Goal: Task Accomplishment & Management: Use online tool/utility

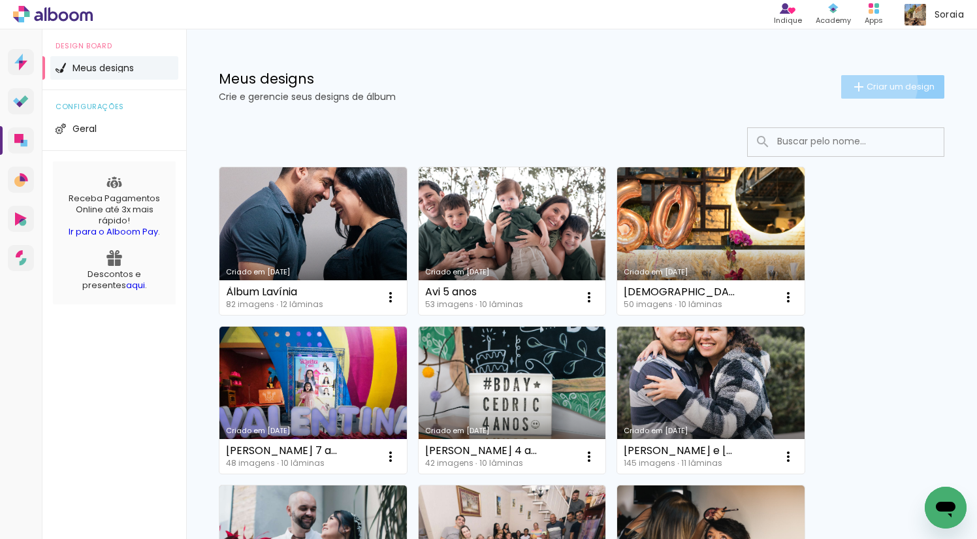
click at [867, 84] on span "Criar um design" at bounding box center [901, 86] width 68 height 8
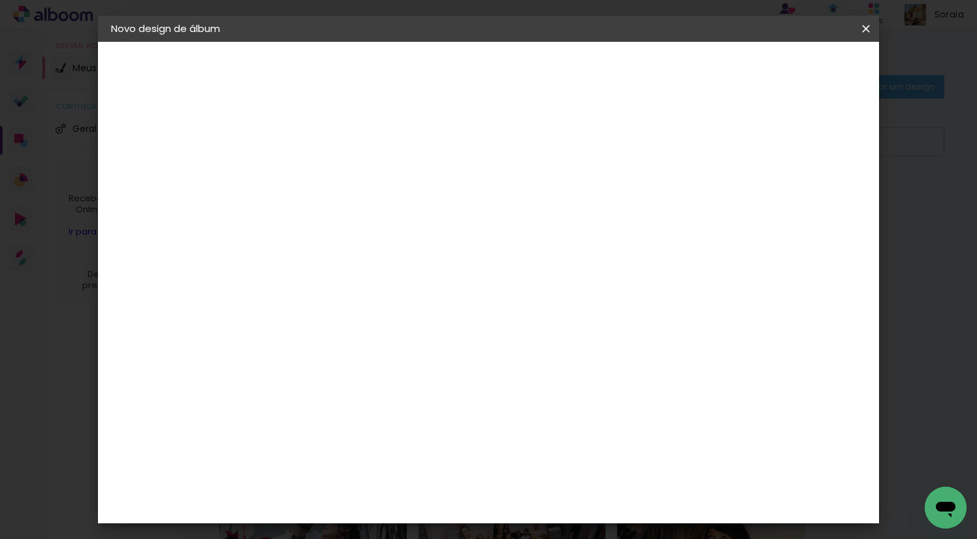
click at [325, 175] on input at bounding box center [325, 175] width 0 height 20
type input "Alice 1 ano"
type paper-input "Alice 1 ano"
click at [458, 78] on paper-button "Avançar" at bounding box center [426, 69] width 64 height 22
click at [373, 210] on input "Brasil" at bounding box center [352, 208] width 121 height 16
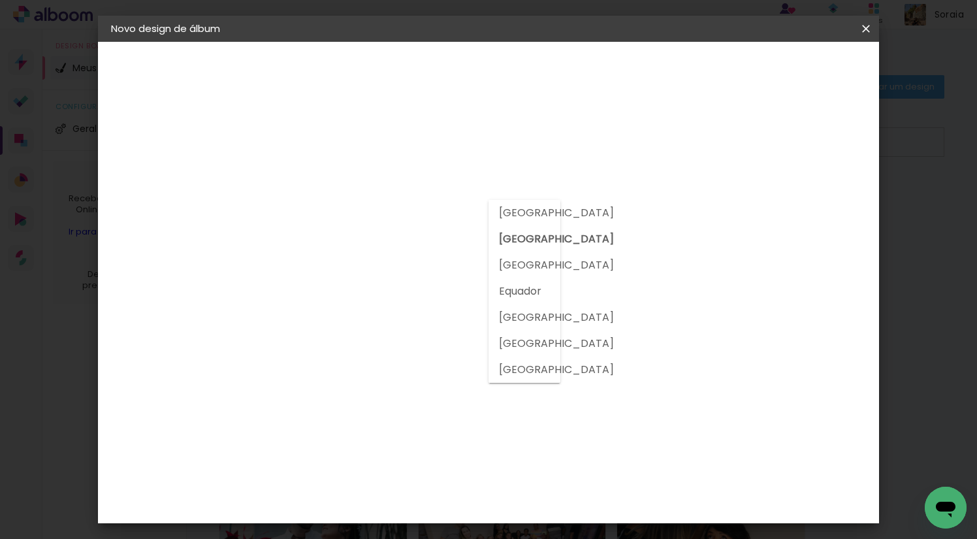
click at [268, 153] on div "Fornecedor Escolha um fornecedor ou avance com o tamanho livre. Voltar Avançar" at bounding box center [428, 97] width 321 height 111
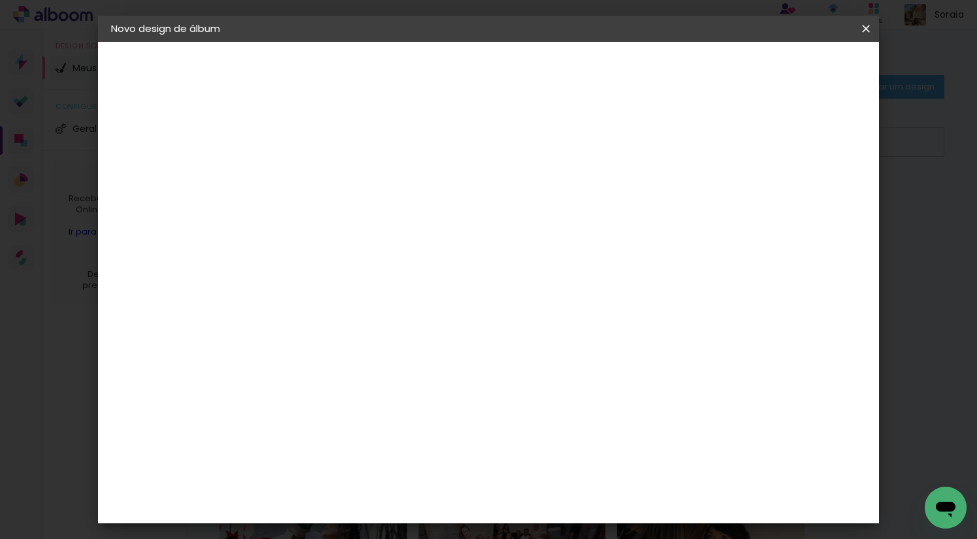
scroll to position [1168, 0]
click at [338, 503] on div "Go image" at bounding box center [331, 513] width 32 height 21
click at [0, 0] on slot "Avançar" at bounding box center [0, 0] width 0 height 0
click at [376, 217] on input "text" at bounding box center [350, 227] width 51 height 20
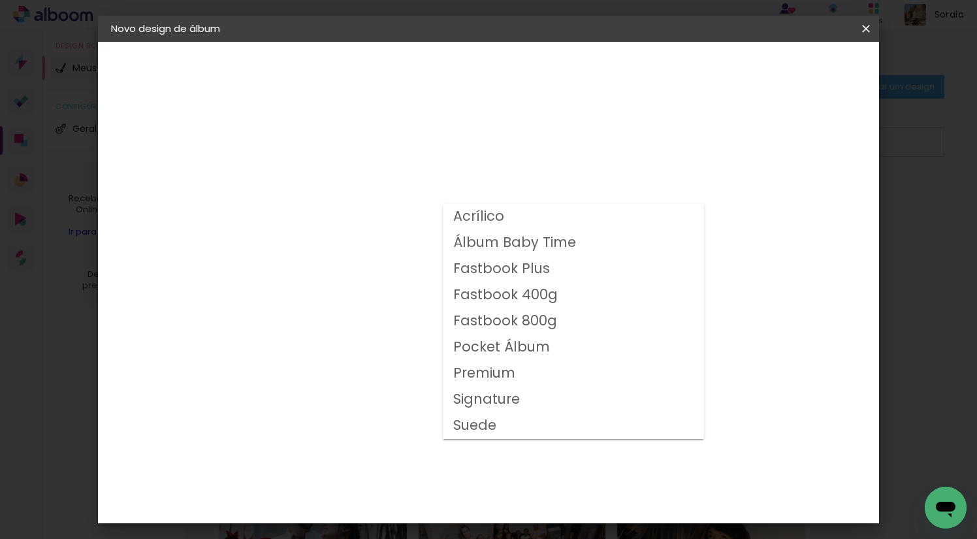
click at [560, 327] on paper-item "Fastbook 800g" at bounding box center [573, 321] width 261 height 26
type input "Fastbook 800g"
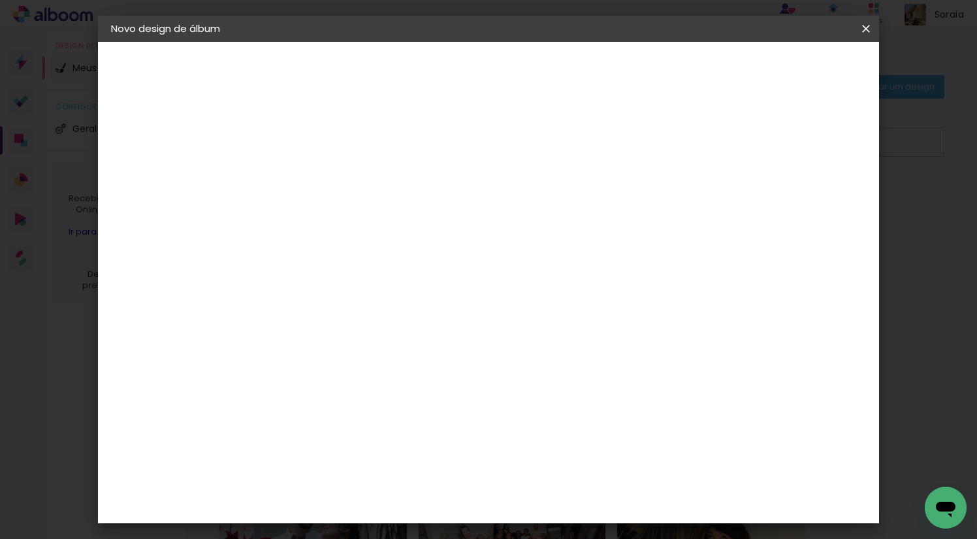
click at [537, 72] on paper-button "Avançar" at bounding box center [505, 69] width 64 height 22
click at [797, 72] on paper-button "Iniciar design" at bounding box center [755, 69] width 86 height 22
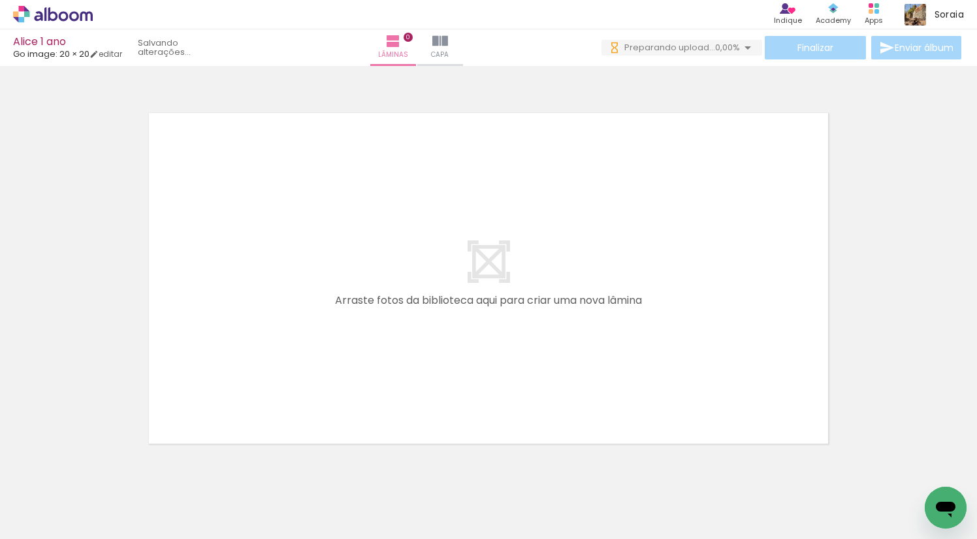
scroll to position [41, 0]
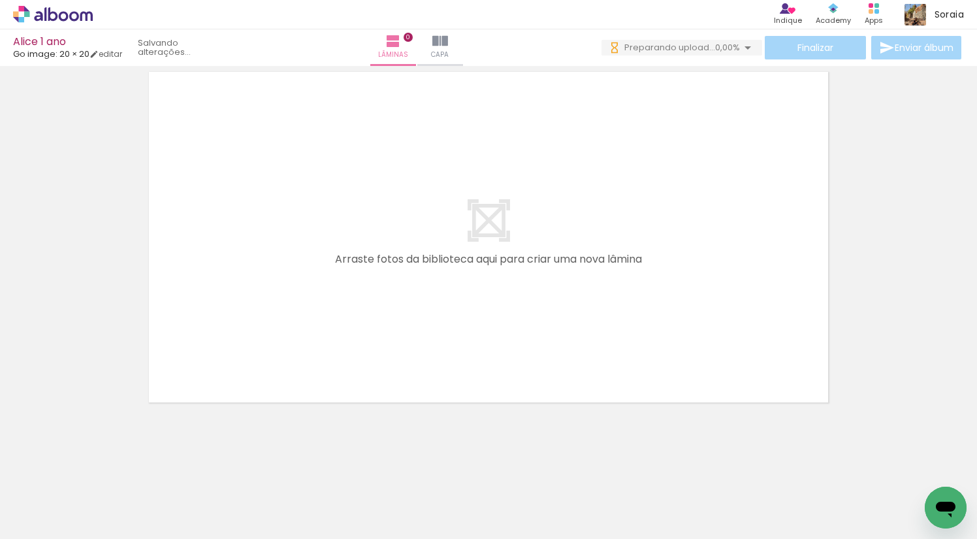
click at [150, 505] on div at bounding box center [131, 494] width 65 height 43
drag, startPoint x: 298, startPoint y: 535, endPoint x: -5, endPoint y: 519, distance: 304.1
click at [0, 519] on html "link( href="../../bower_components/polymer/polymer.html" rel="import" ) picture…" at bounding box center [488, 269] width 977 height 539
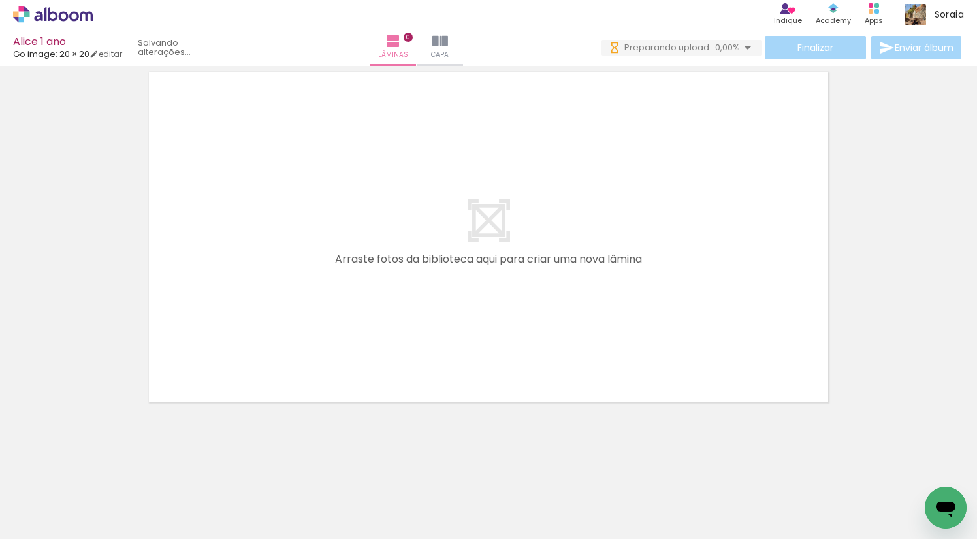
click at [848, 192] on div at bounding box center [488, 220] width 977 height 382
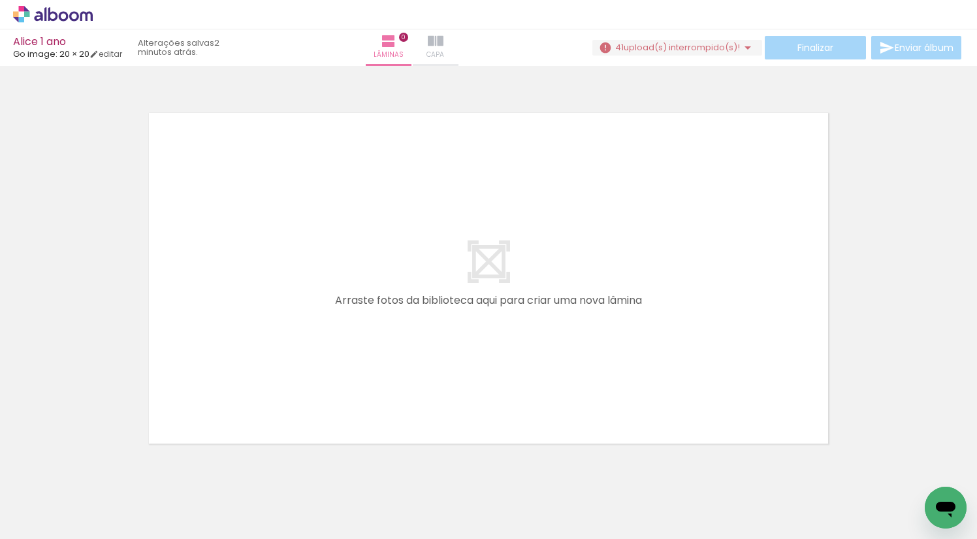
click at [443, 40] on iron-icon at bounding box center [436, 41] width 16 height 16
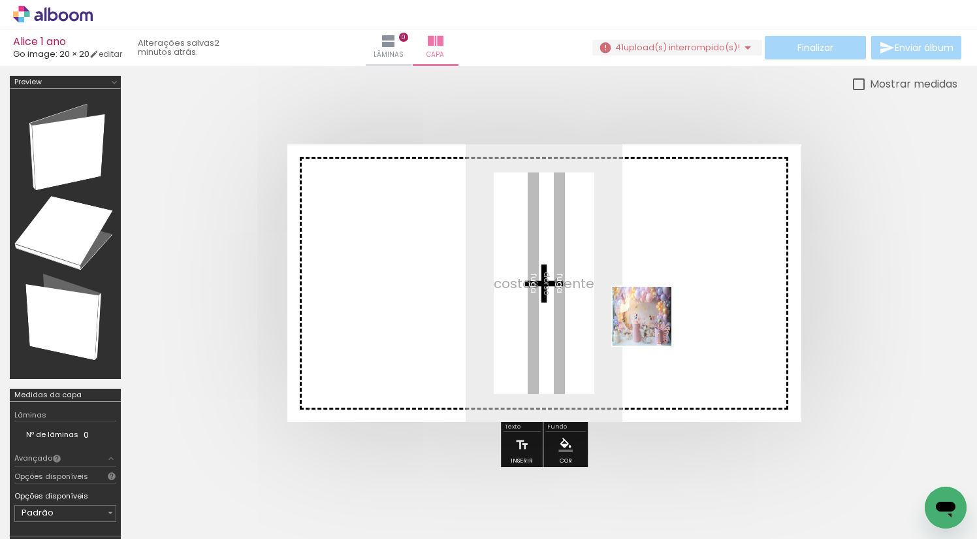
drag, startPoint x: 144, startPoint y: 504, endPoint x: 673, endPoint y: 312, distance: 561.9
click at [673, 312] on quentale-workspace at bounding box center [488, 269] width 977 height 539
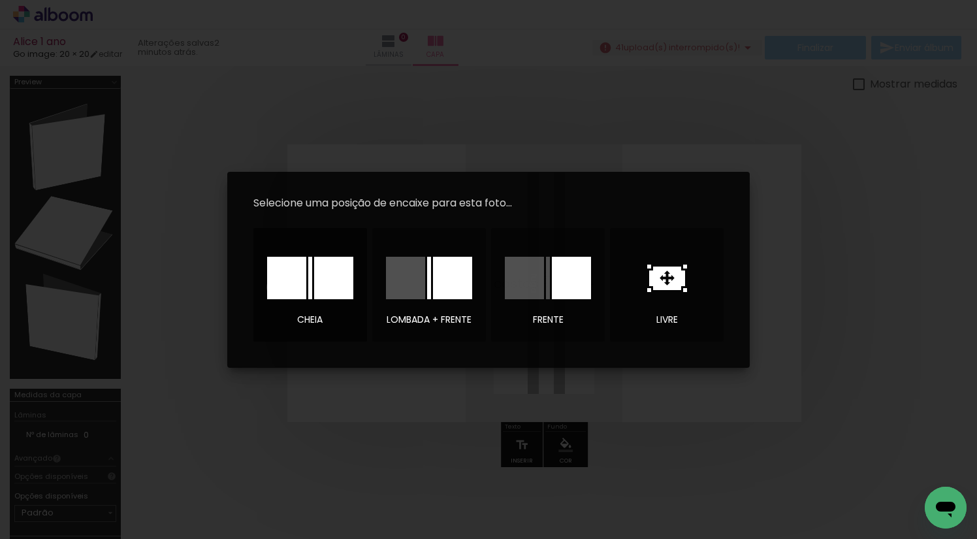
click at [278, 287] on div at bounding box center [286, 278] width 39 height 42
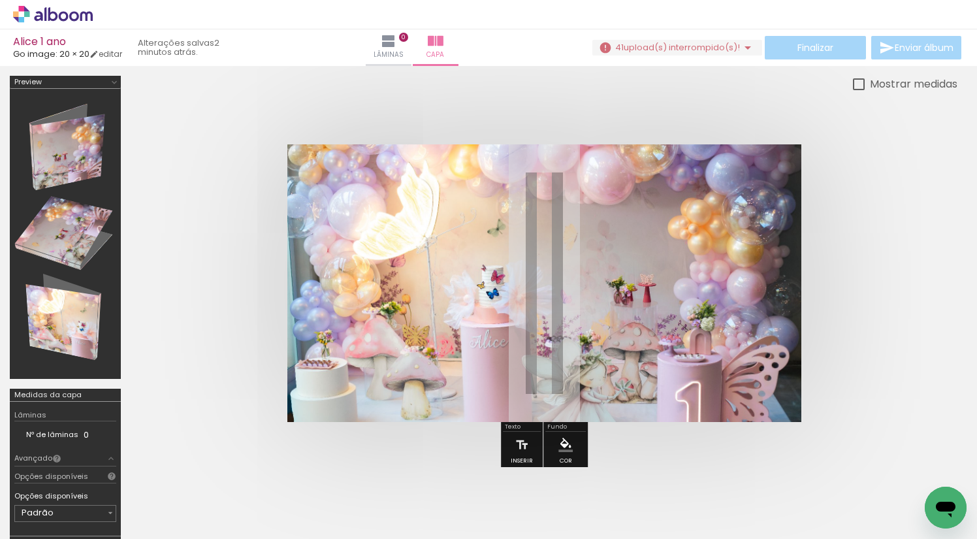
click at [63, 325] on div at bounding box center [65, 233] width 102 height 281
click at [86, 269] on div at bounding box center [65, 233] width 102 height 281
click at [86, 249] on div at bounding box center [65, 233] width 102 height 281
click at [87, 306] on div at bounding box center [65, 233] width 102 height 281
